Goal: Use online tool/utility: Utilize a website feature to perform a specific function

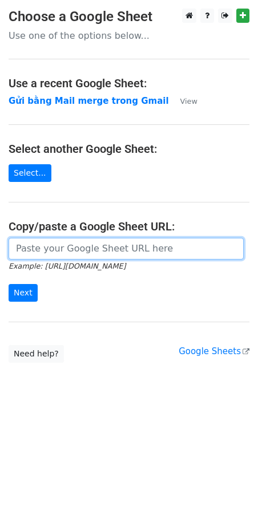
click at [74, 256] on input "url" at bounding box center [126, 249] width 235 height 22
paste input "https://docs.google.com/spreadsheets/d/1cjVd6gRPH9KNXuA38ONzmLVpR97er3TsyXYcOIG…"
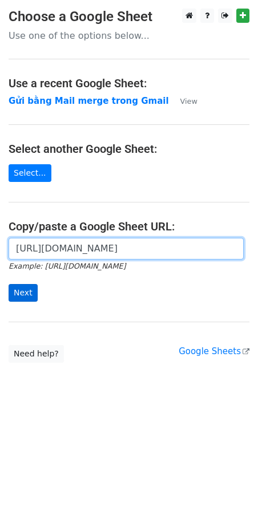
type input "https://docs.google.com/spreadsheets/d/1cjVd6gRPH9KNXuA38ONzmLVpR97er3TsyXYcOIG…"
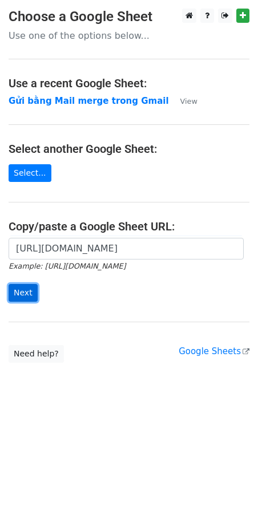
click at [17, 299] on input "Next" at bounding box center [23, 293] width 29 height 18
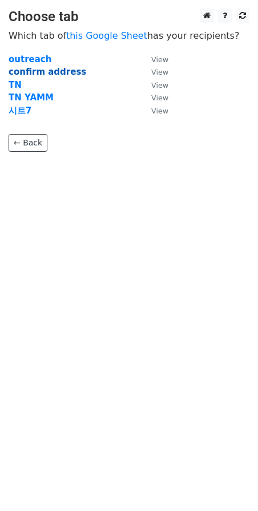
click at [42, 72] on strong "confirm address" at bounding box center [47, 72] width 77 height 10
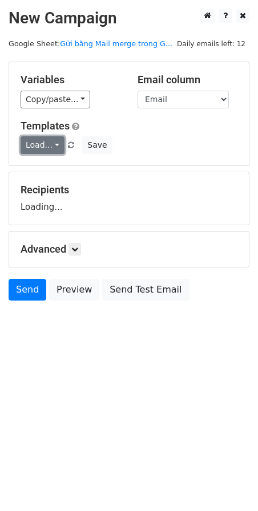
click at [31, 141] on link "Load..." at bounding box center [43, 145] width 44 height 18
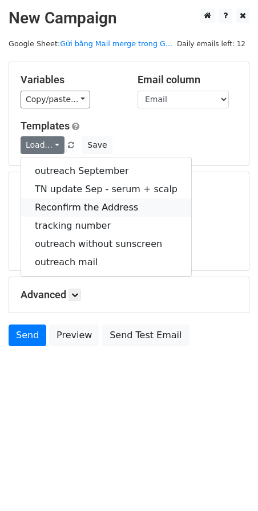
click at [55, 210] on link "Reconfirm the Address" at bounding box center [106, 207] width 170 height 18
